Goal: Task Accomplishment & Management: Manage account settings

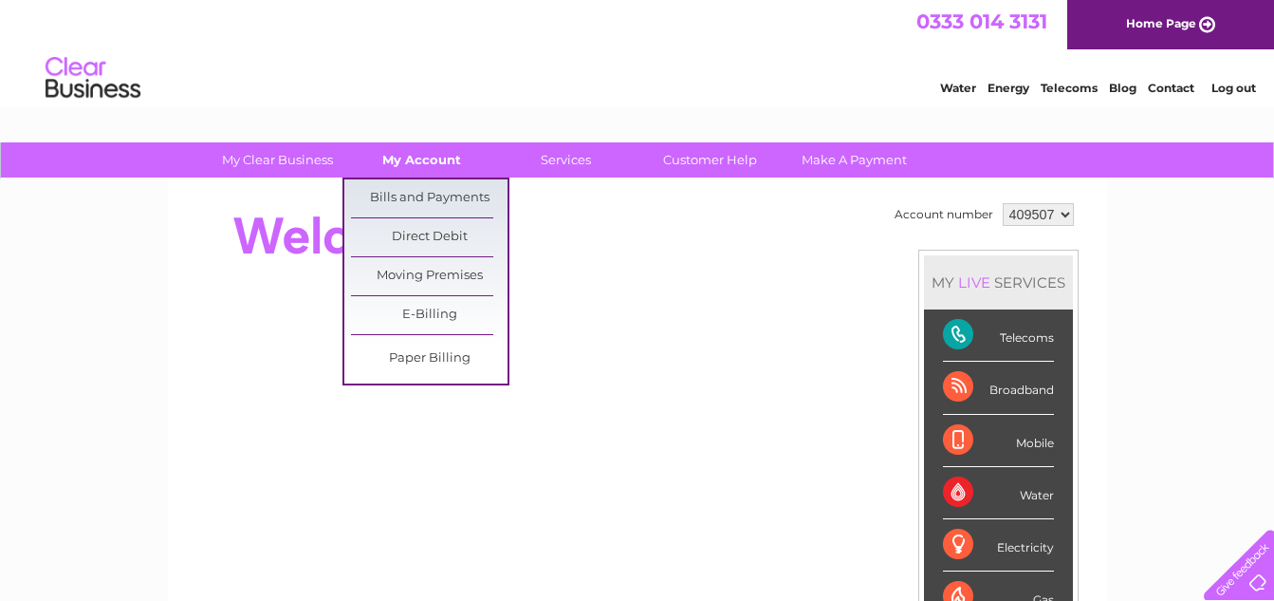
click at [430, 162] on link "My Account" at bounding box center [422, 159] width 157 height 35
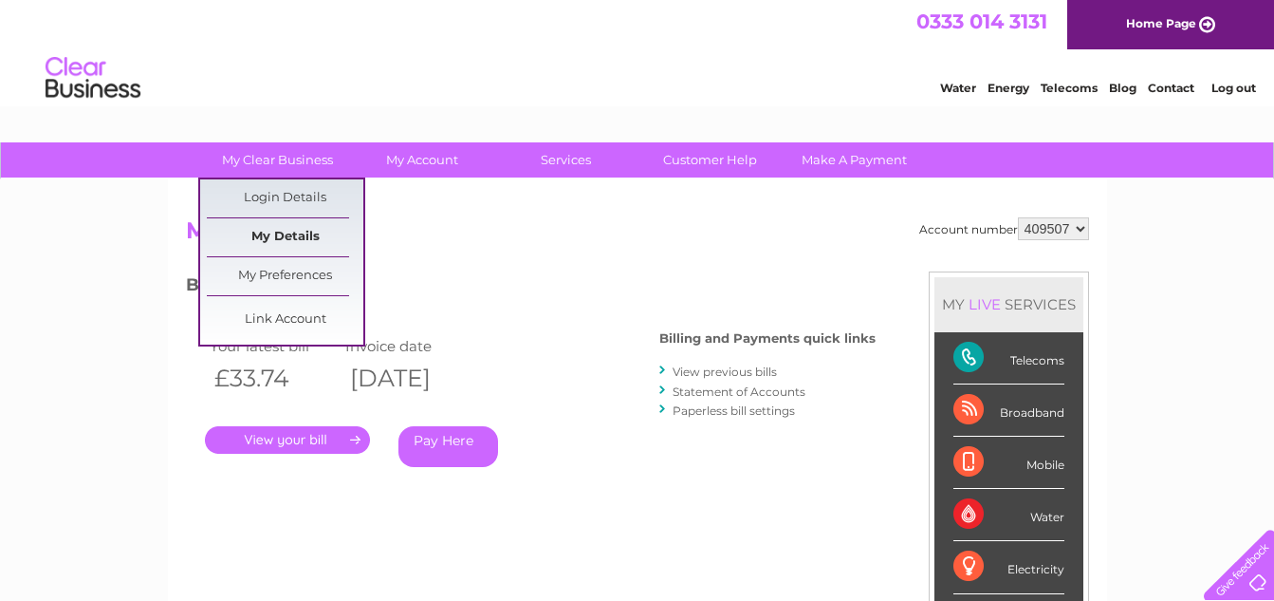
click at [288, 227] on link "My Details" at bounding box center [285, 237] width 157 height 38
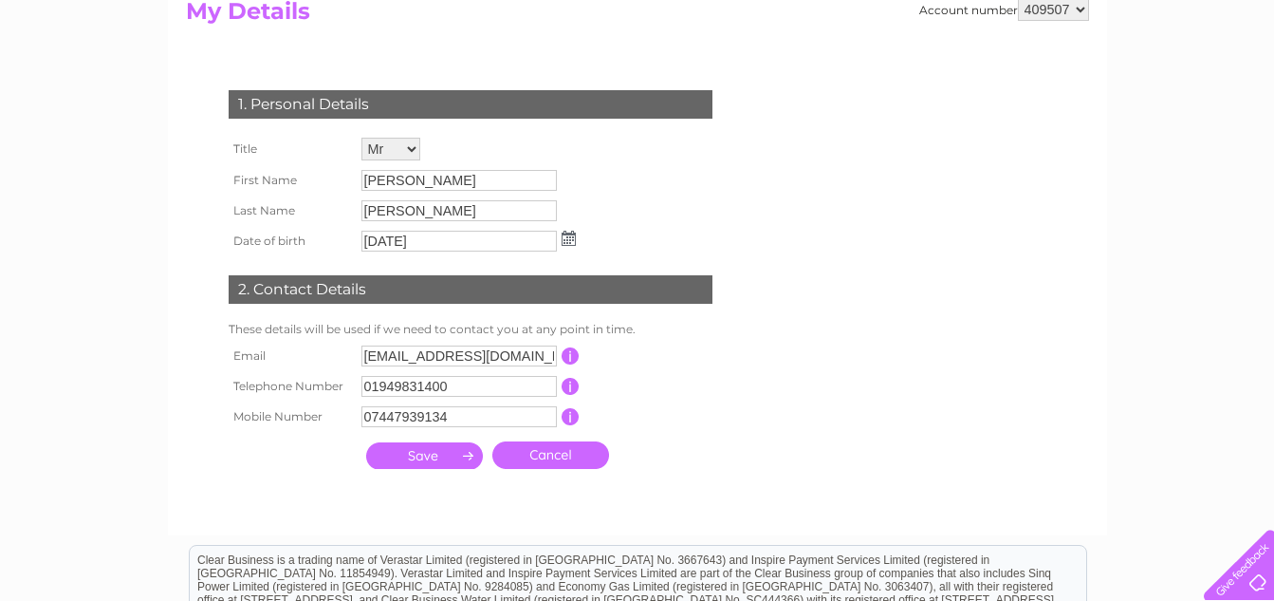
scroll to position [285, 0]
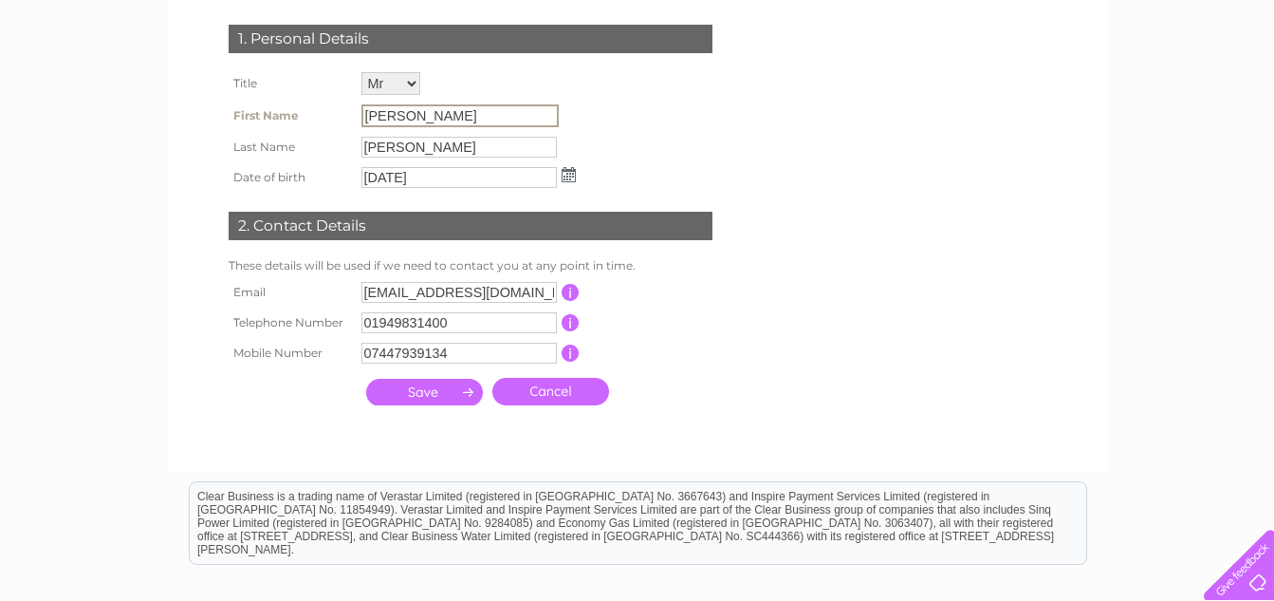
drag, startPoint x: 412, startPoint y: 115, endPoint x: 325, endPoint y: 113, distance: 87.3
click at [325, 113] on tr "First Name John" at bounding box center [402, 116] width 357 height 32
click at [406, 110] on input "John" at bounding box center [460, 115] width 197 height 23
click at [366, 379] on input "submit" at bounding box center [424, 392] width 117 height 27
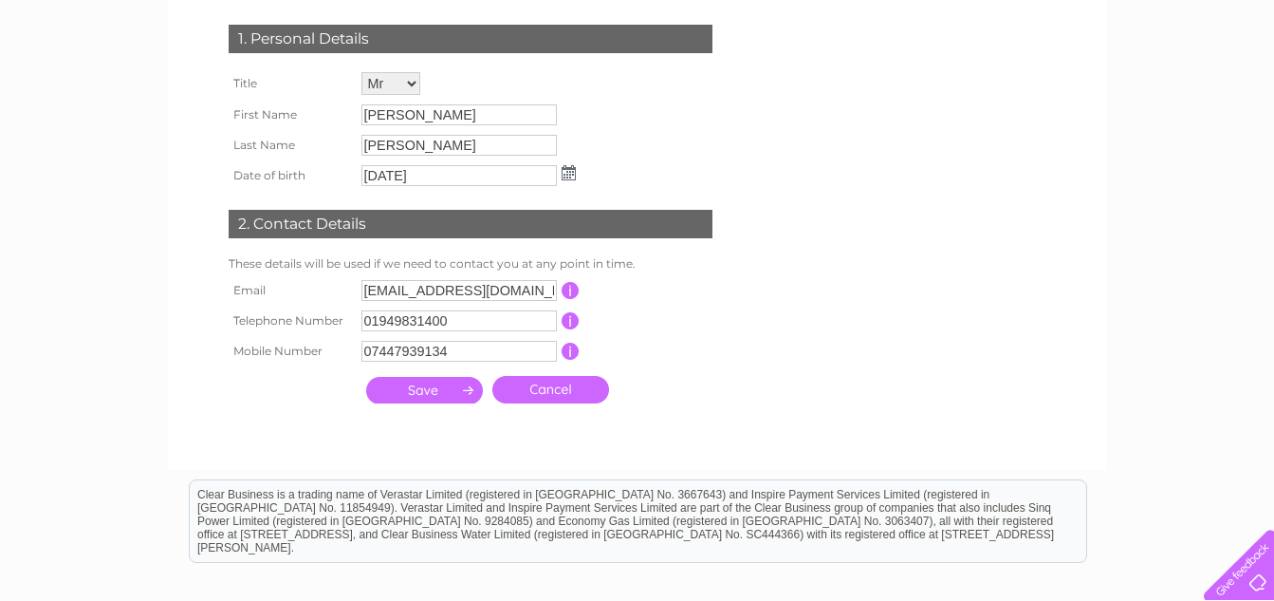
click at [407, 82] on select "Mr Mrs Ms Miss Dr Rev Prof Other" at bounding box center [391, 83] width 59 height 23
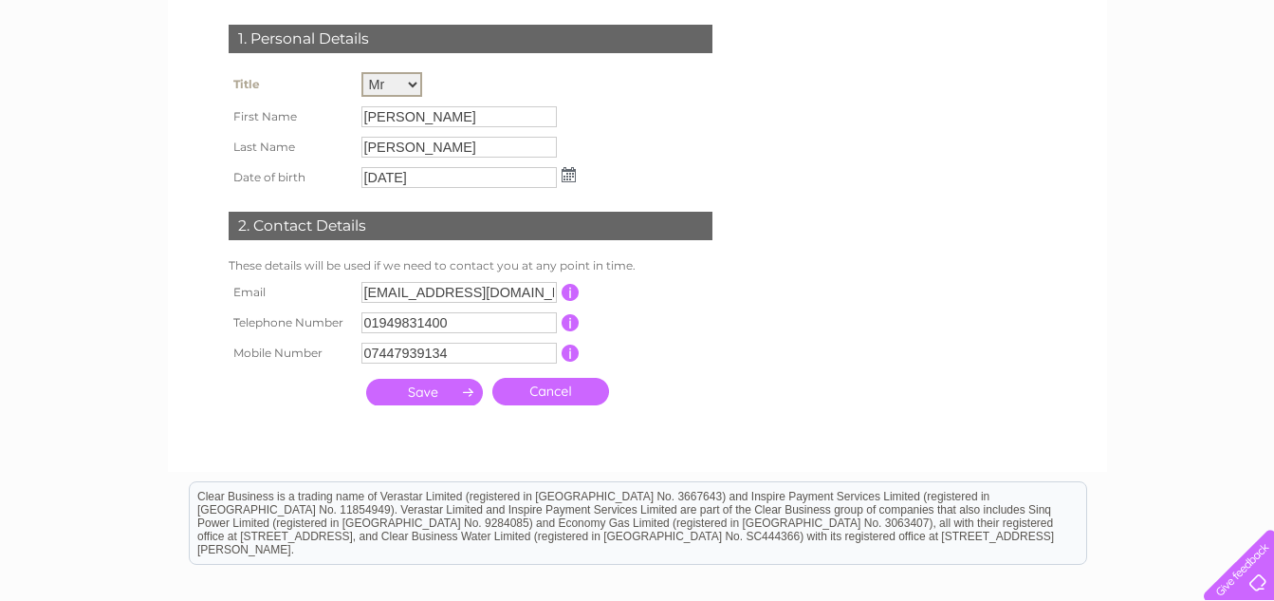
click at [362, 72] on select "Mr Mrs Ms Miss Dr Rev Prof Other" at bounding box center [392, 84] width 61 height 25
drag, startPoint x: 398, startPoint y: 117, endPoint x: 358, endPoint y: 116, distance: 39.9
click at [358, 116] on td "John" at bounding box center [469, 116] width 224 height 32
click at [415, 114] on input "John" at bounding box center [460, 115] width 197 height 23
click at [387, 117] on input "[PERSON_NAME]" at bounding box center [460, 115] width 197 height 23
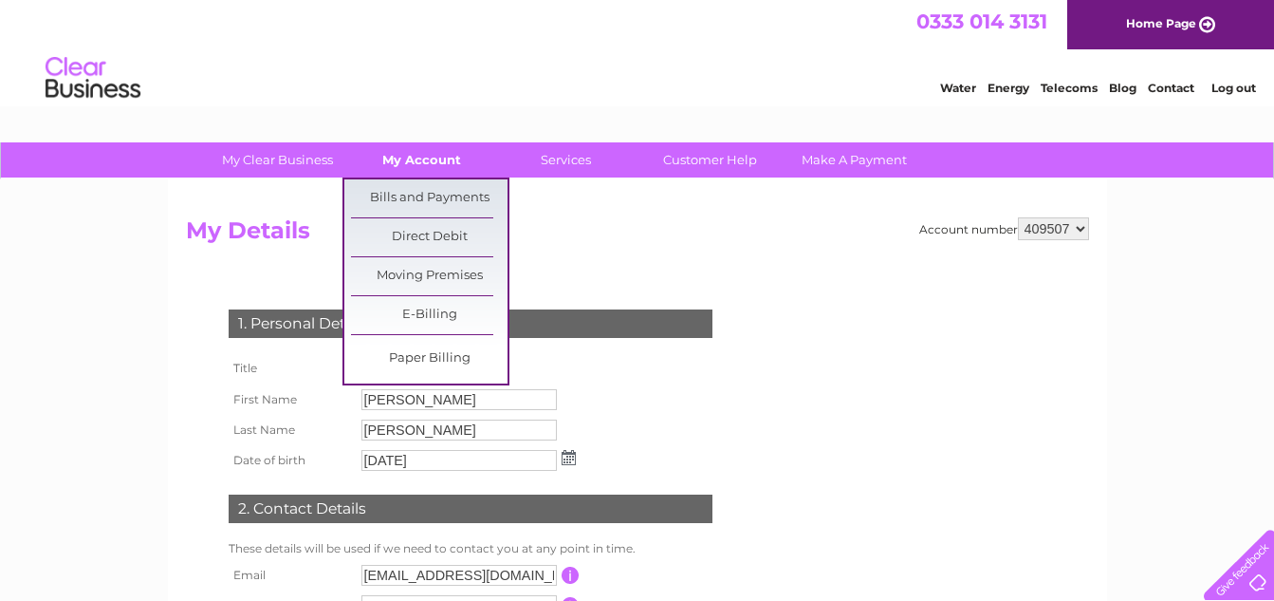
click at [428, 165] on link "My Account" at bounding box center [422, 159] width 157 height 35
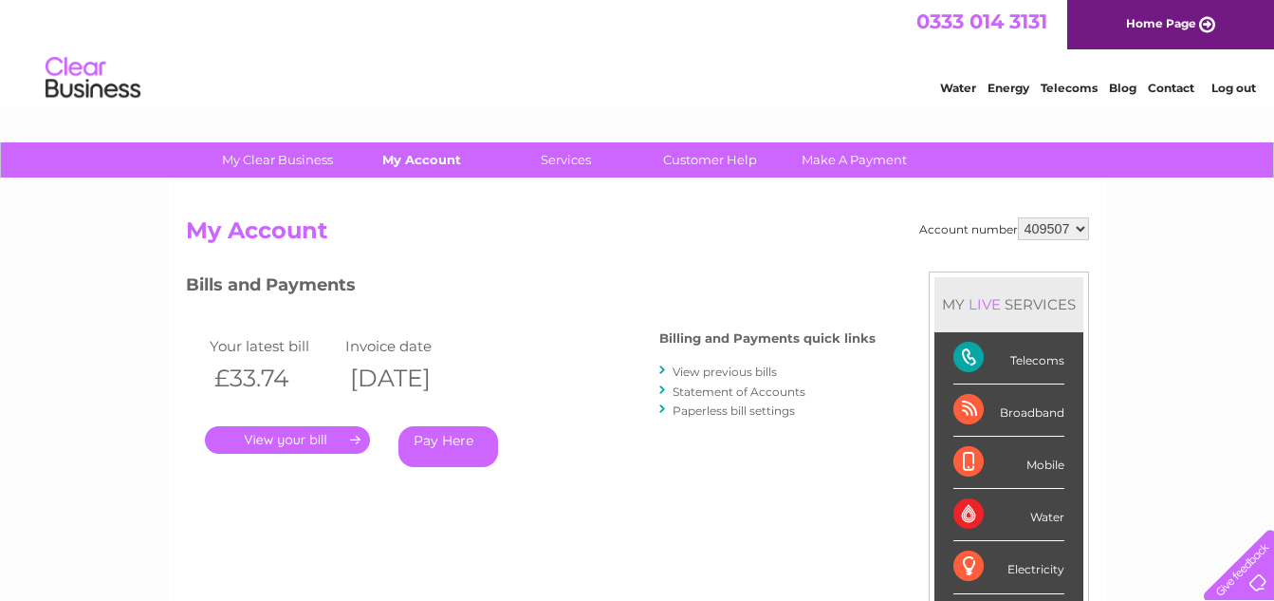
click at [429, 161] on link "My Account" at bounding box center [422, 159] width 157 height 35
click at [691, 162] on link "Customer Help" at bounding box center [710, 159] width 157 height 35
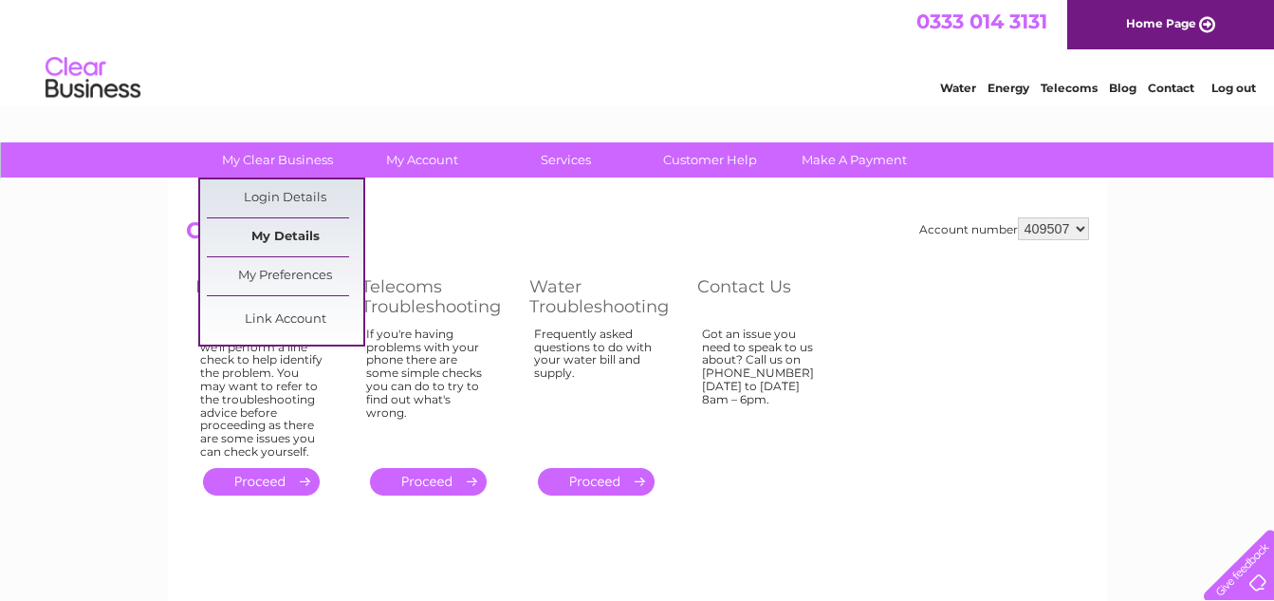
click at [284, 238] on link "My Details" at bounding box center [285, 237] width 157 height 38
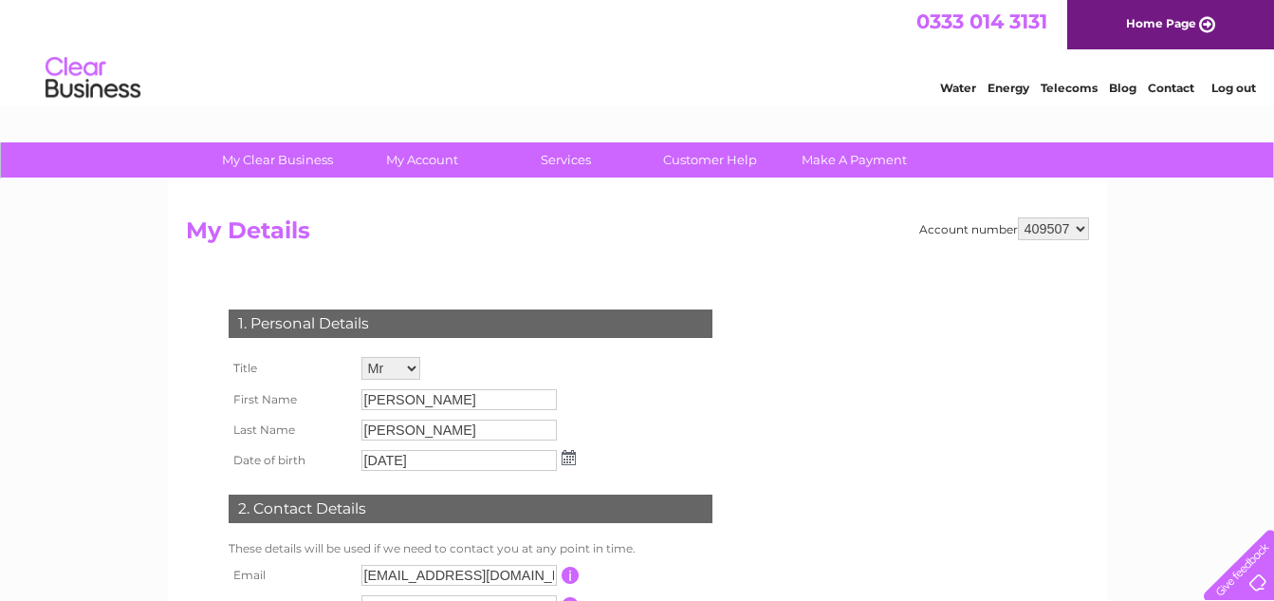
click at [1205, 24] on link "Home Page" at bounding box center [1171, 24] width 207 height 49
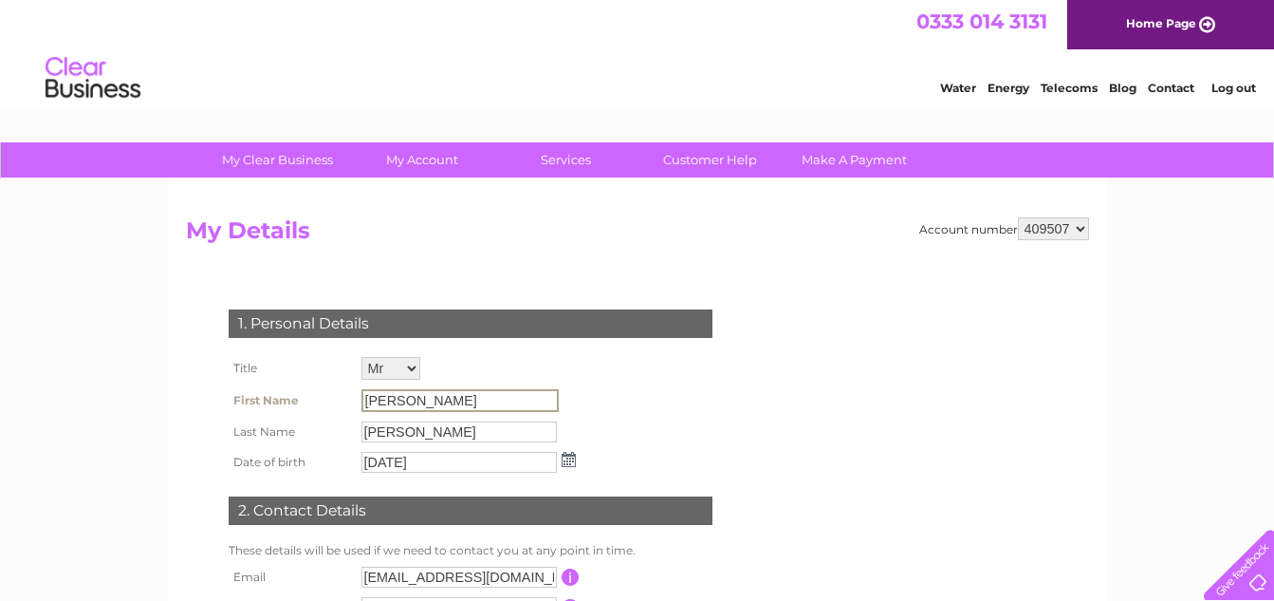
click at [446, 404] on input "[PERSON_NAME]" at bounding box center [460, 400] width 197 height 23
click at [446, 404] on input "John" at bounding box center [460, 400] width 197 height 23
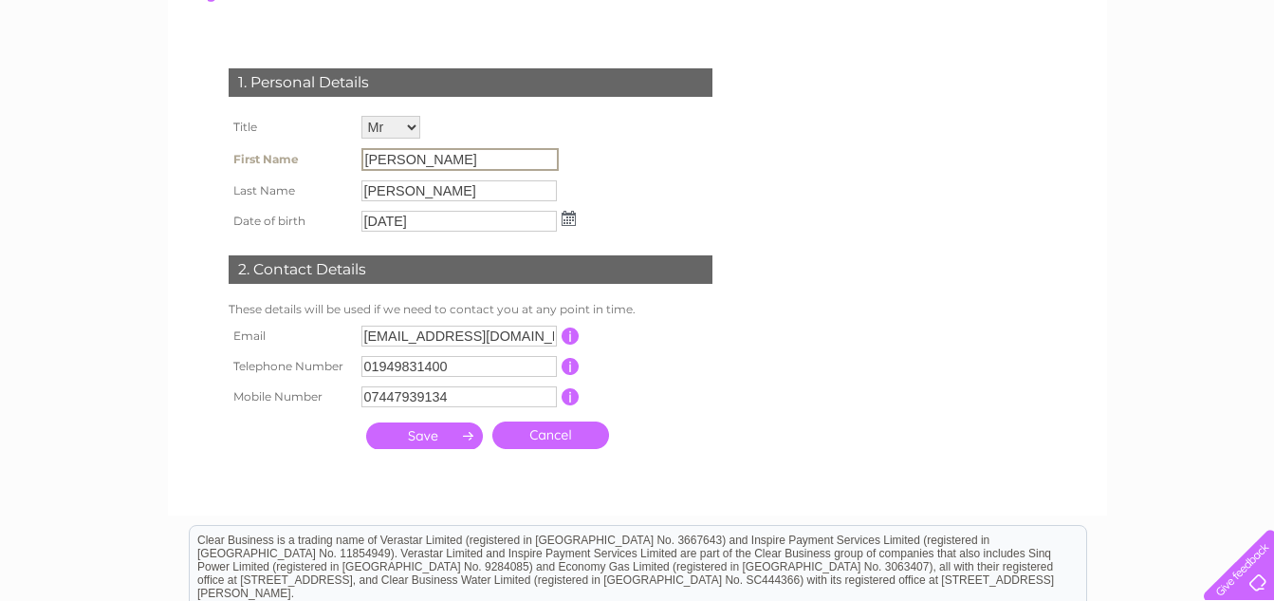
scroll to position [285, 0]
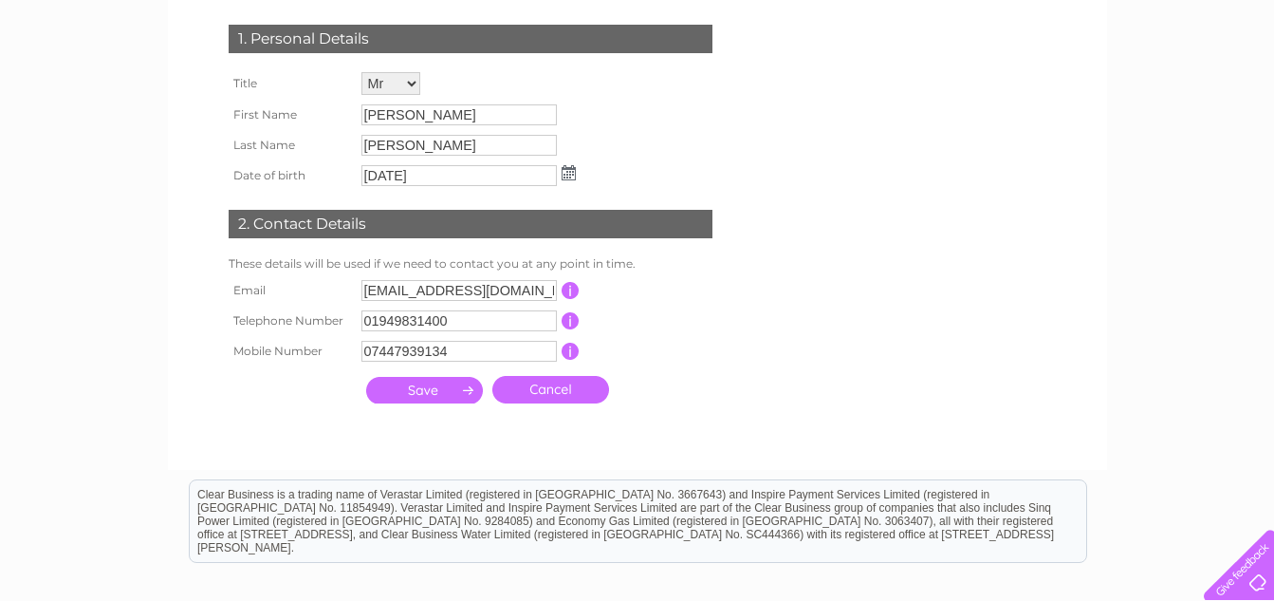
click at [566, 180] on img at bounding box center [569, 172] width 14 height 15
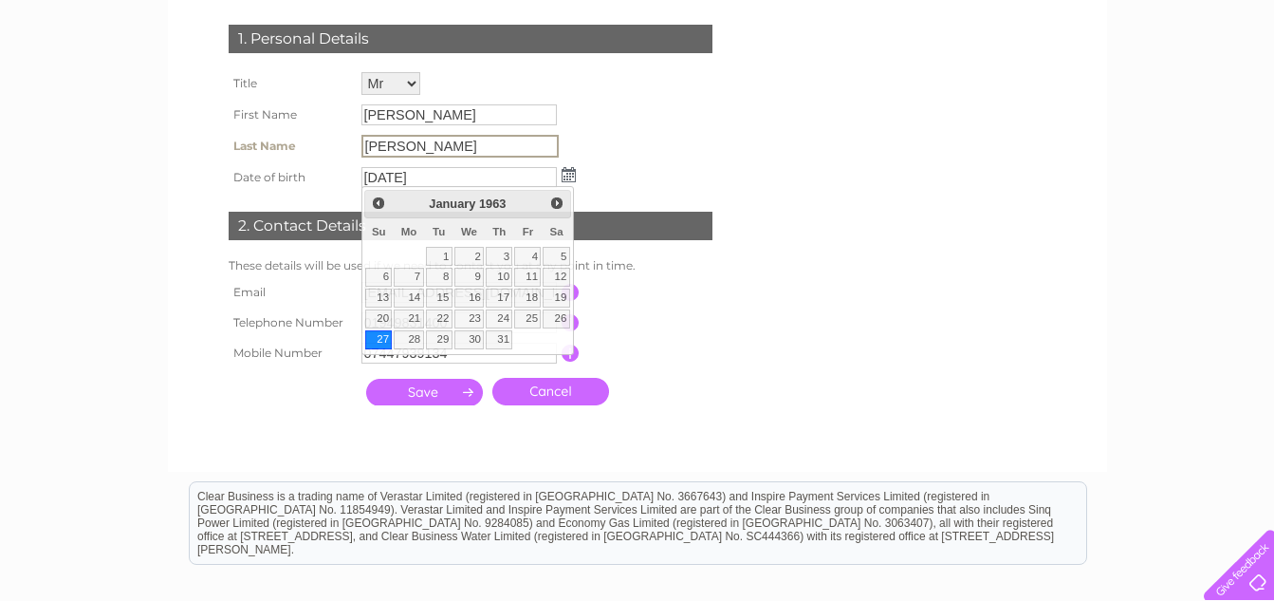
click at [499, 148] on input "[PERSON_NAME]" at bounding box center [460, 146] width 197 height 23
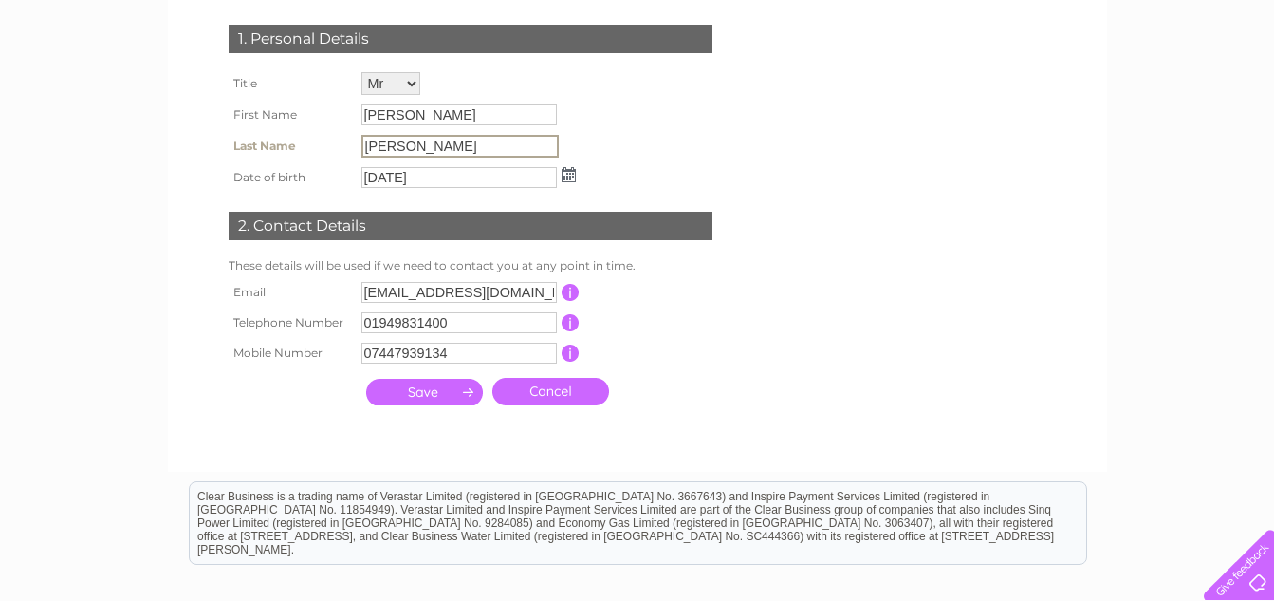
click at [499, 148] on input "[PERSON_NAME]" at bounding box center [460, 146] width 197 height 23
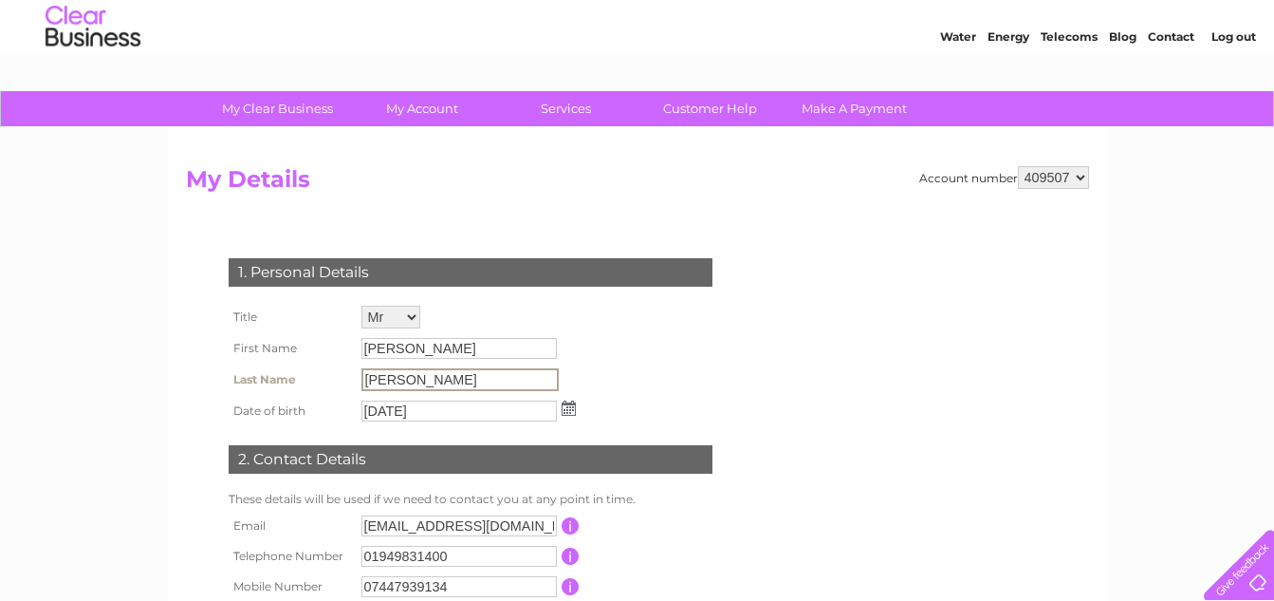
scroll to position [0, 0]
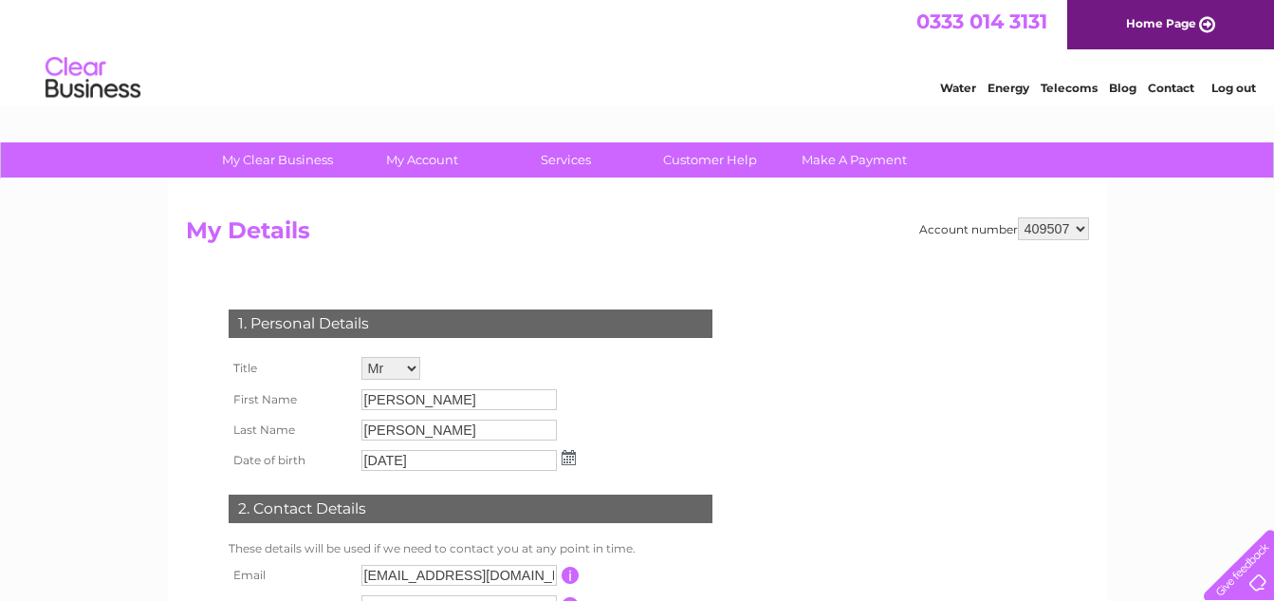
click at [1077, 231] on select "409507" at bounding box center [1053, 228] width 71 height 23
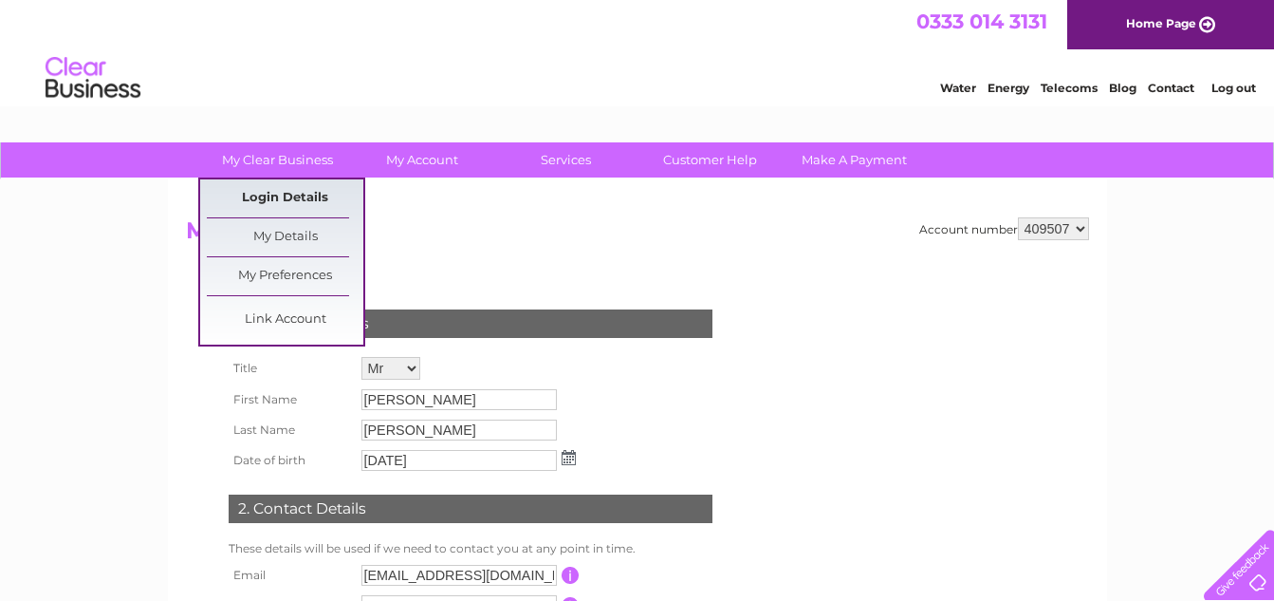
click at [279, 193] on link "Login Details" at bounding box center [285, 198] width 157 height 38
click at [277, 232] on link "My Details" at bounding box center [285, 237] width 157 height 38
click at [304, 314] on link "Link Account" at bounding box center [285, 320] width 157 height 38
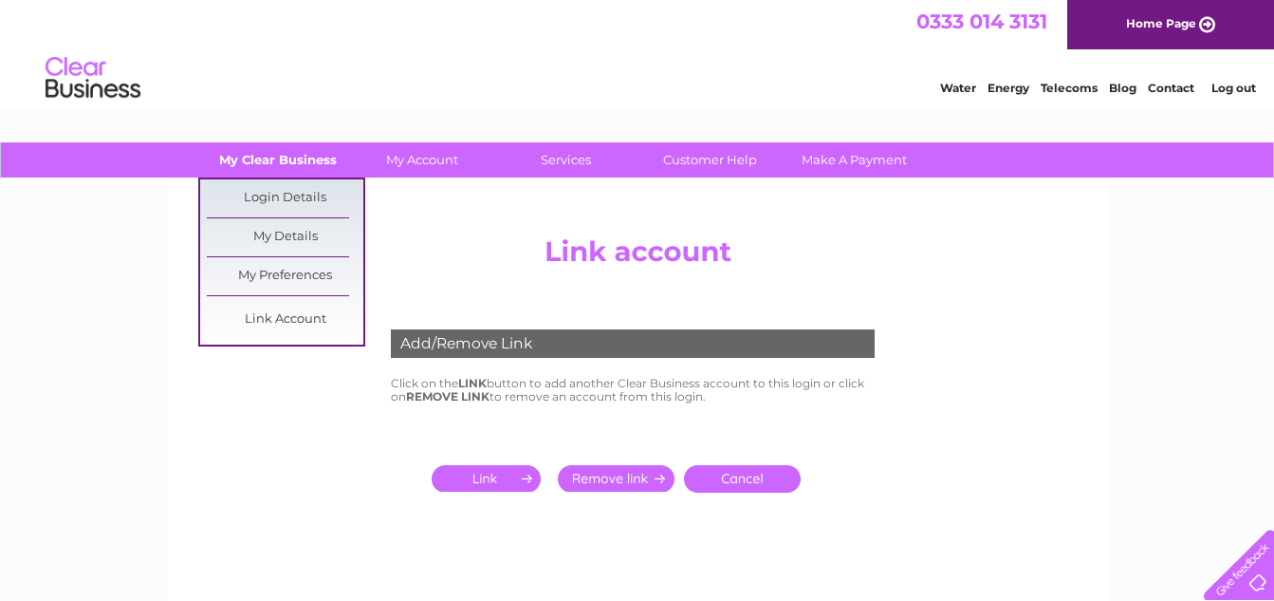
click at [270, 152] on link "My Clear Business" at bounding box center [277, 159] width 157 height 35
click at [272, 186] on link "Login Details" at bounding box center [285, 198] width 157 height 38
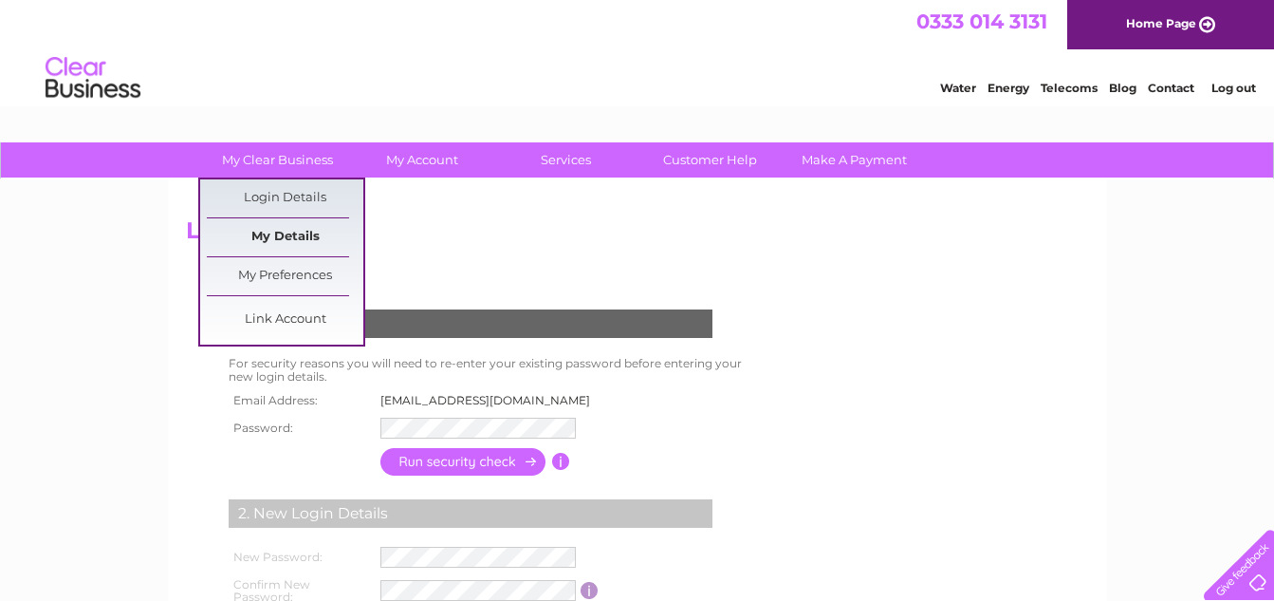
click at [271, 245] on link "My Details" at bounding box center [285, 237] width 157 height 38
